Goal: Contribute content: Add original content to the website for others to see

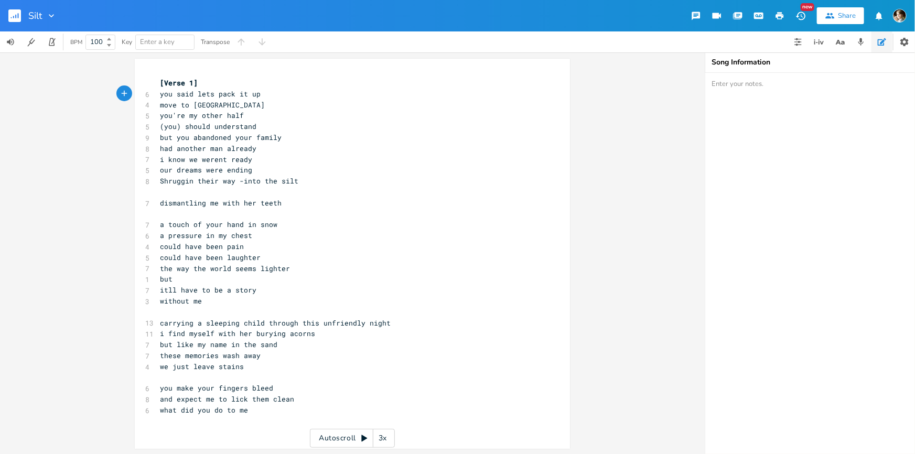
click at [275, 92] on pre "you said lets pack it up" at bounding box center [347, 94] width 379 height 11
click at [250, 113] on pre "you're my other half" at bounding box center [347, 115] width 379 height 11
click at [283, 407] on pre "what did you do to me" at bounding box center [347, 409] width 379 height 11
click at [285, 409] on pre "what did you do to me" at bounding box center [347, 409] width 379 height 11
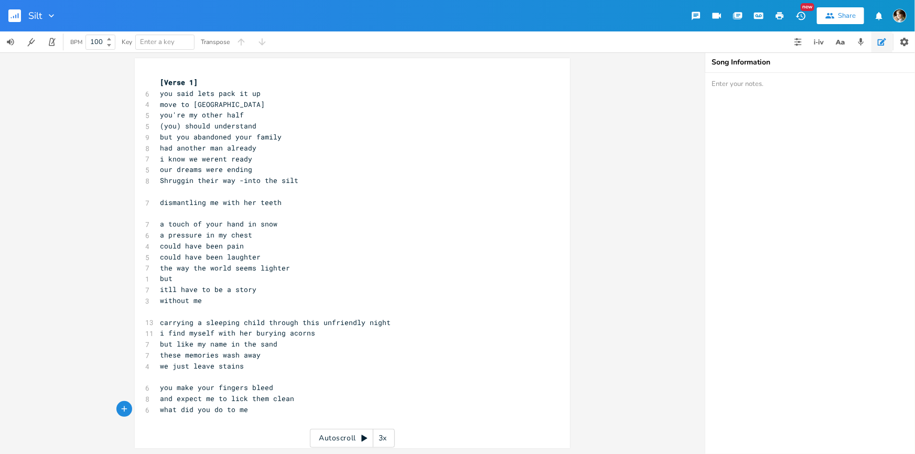
click at [266, 405] on pre "what did you do to me" at bounding box center [347, 409] width 379 height 11
click at [246, 410] on pre "what did you do to me" at bounding box center [347, 409] width 379 height 11
type textarea "me"
click at [241, 410] on pre "what did you do to me" at bounding box center [347, 409] width 379 height 11
click at [241, 410] on span "what did you do to me" at bounding box center [204, 409] width 88 height 9
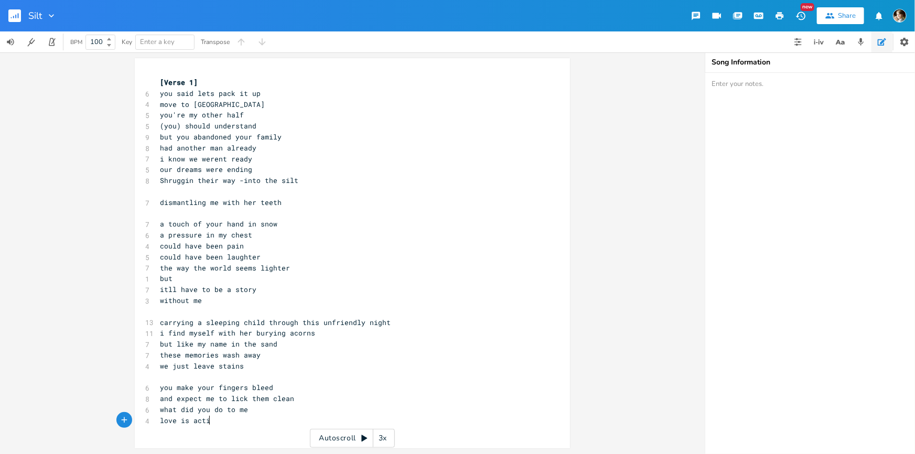
type textarea "love is actie"
type textarea "ve"
type textarea "both a choice and a feeling"
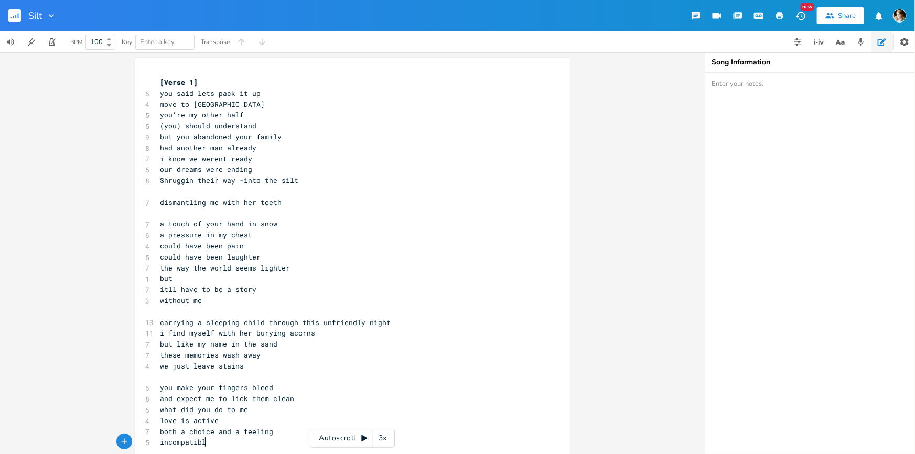
type textarea "incompatible"
type textarea "with death"
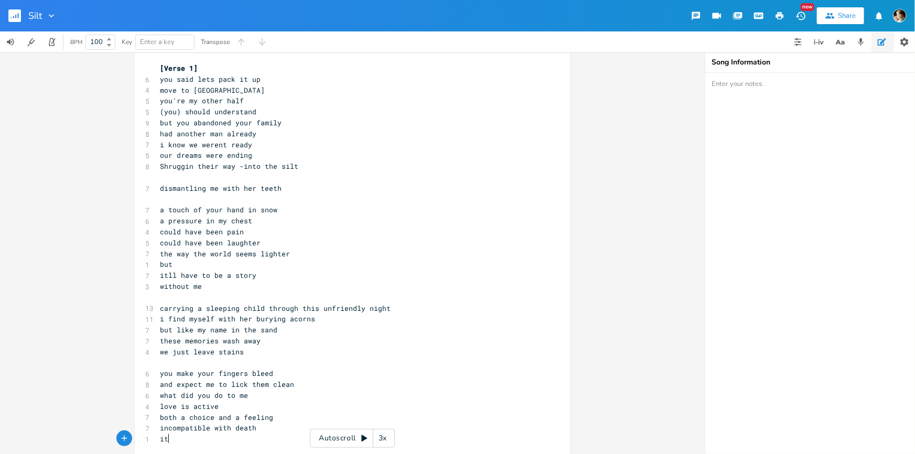
scroll to position [0, 5]
type textarea "it"
type textarea "s it our responsibility"
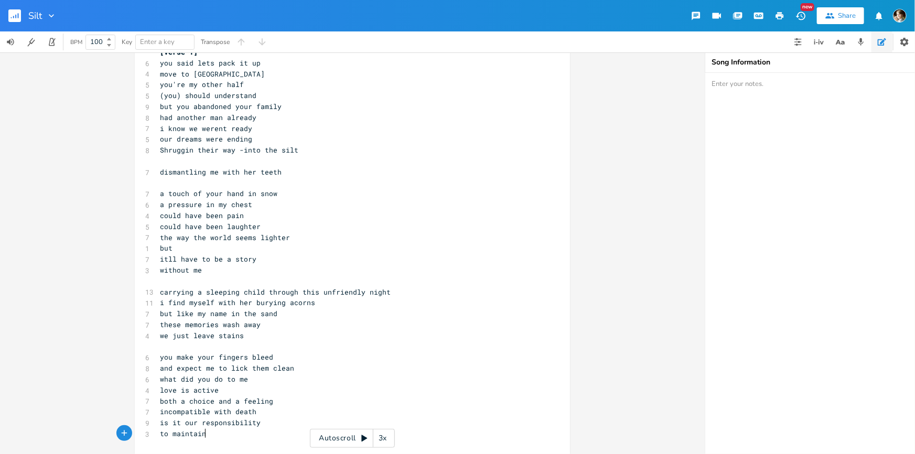
type textarea "to maintain"
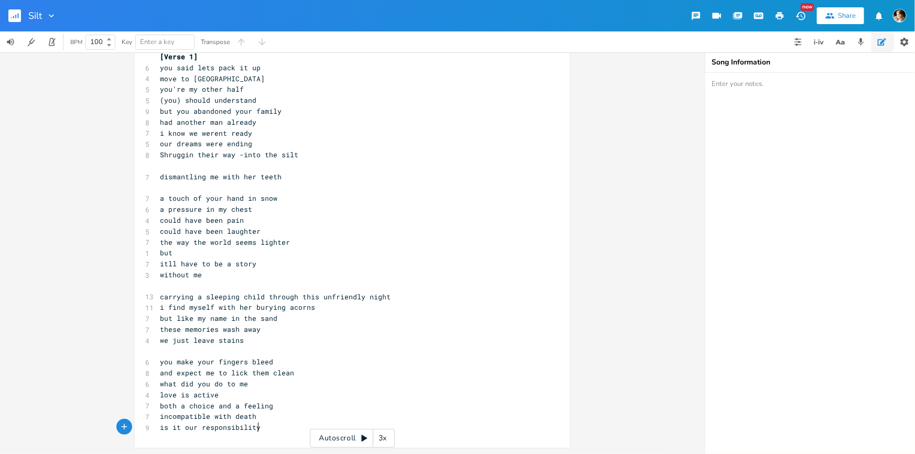
scroll to position [26, 0]
type textarea "but you dont stop being human"
type textarea "jus"
type textarea "t because youre dead"
